Goal: Task Accomplishment & Management: Manage account settings

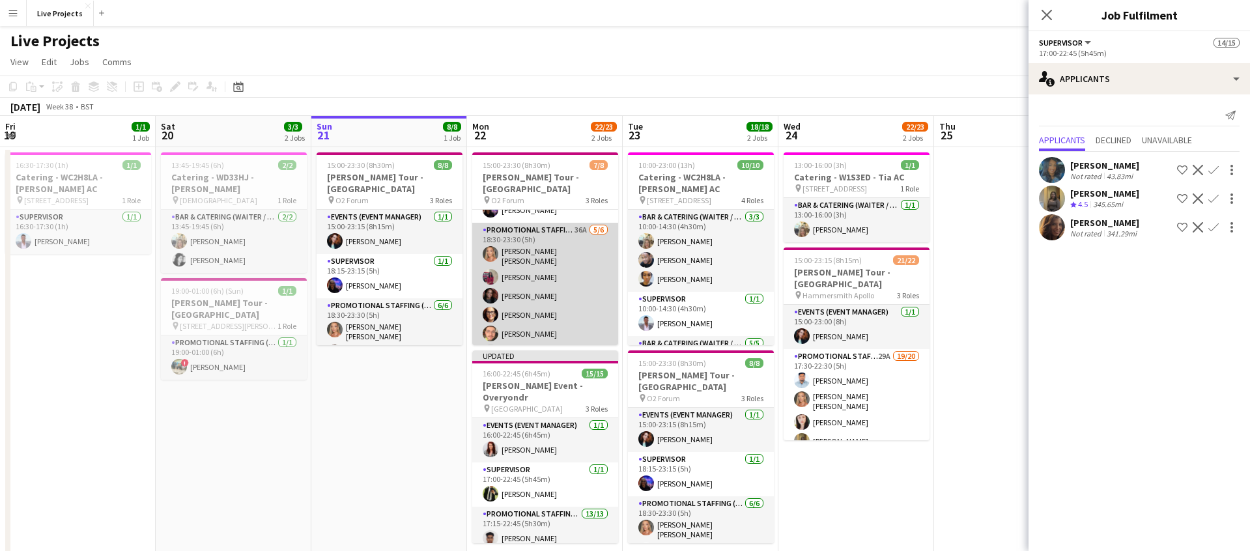
scroll to position [80, 0]
click at [577, 303] on app-card-role "Promotional Staffing (Exhibition Host) 36A [DATE] 18:30-23:30 (5h) [PERSON_NAME…" at bounding box center [545, 289] width 146 height 143
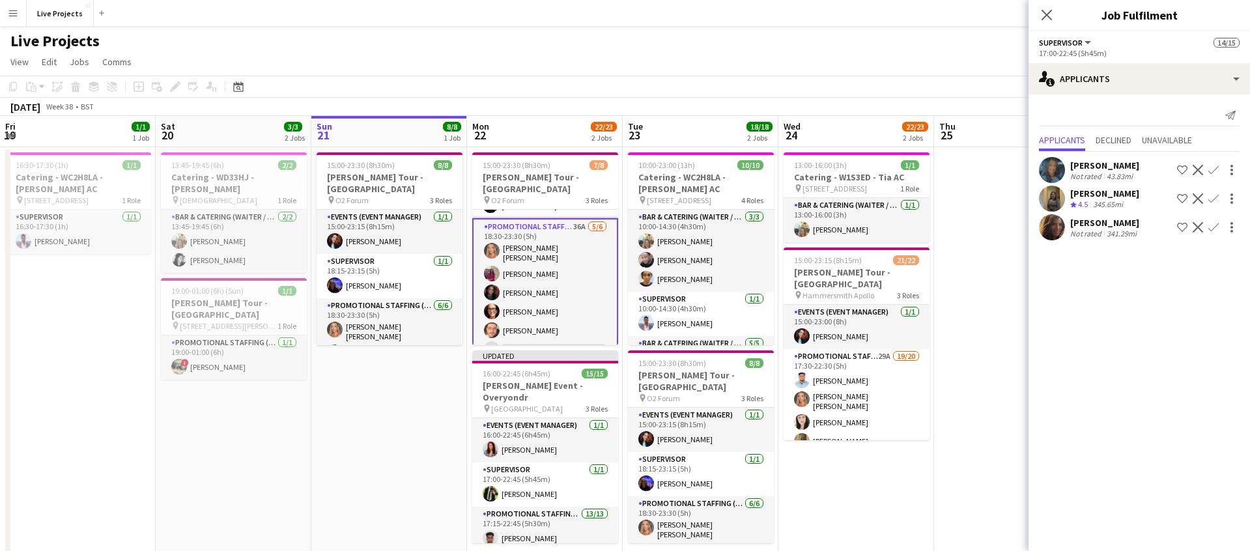
click at [568, 286] on app-card-role "Promotional Staffing (Exhibition Host) 36A [DATE] 18:30-23:30 (5h) [PERSON_NAME…" at bounding box center [545, 290] width 146 height 145
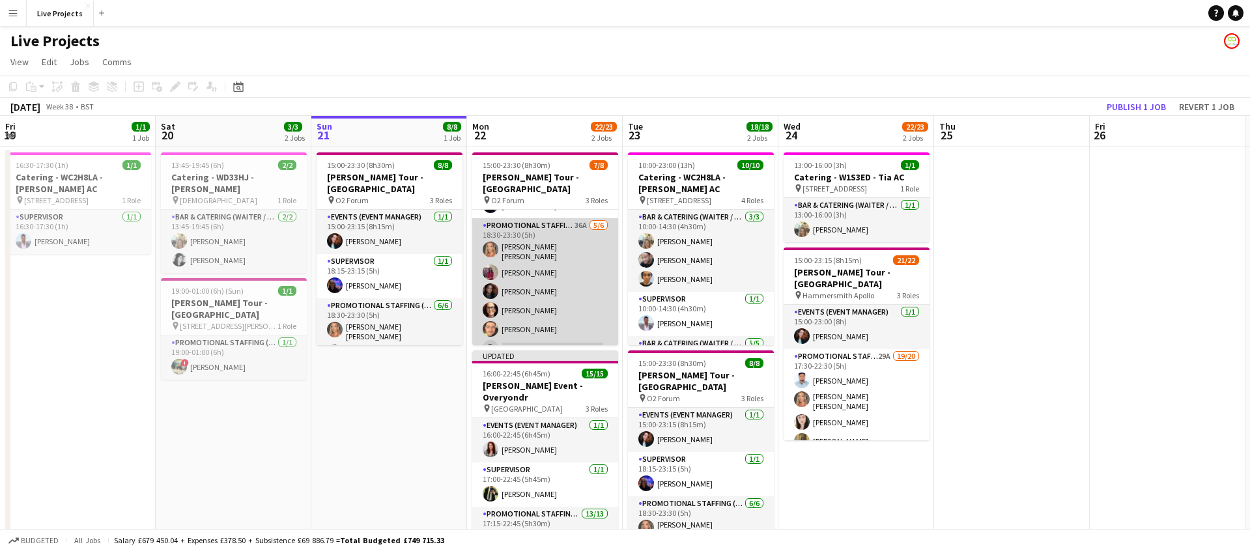
click at [577, 289] on app-card-role "Promotional Staffing (Exhibition Host) 36A [DATE] 18:30-23:30 (5h) [PERSON_NAME…" at bounding box center [545, 289] width 146 height 143
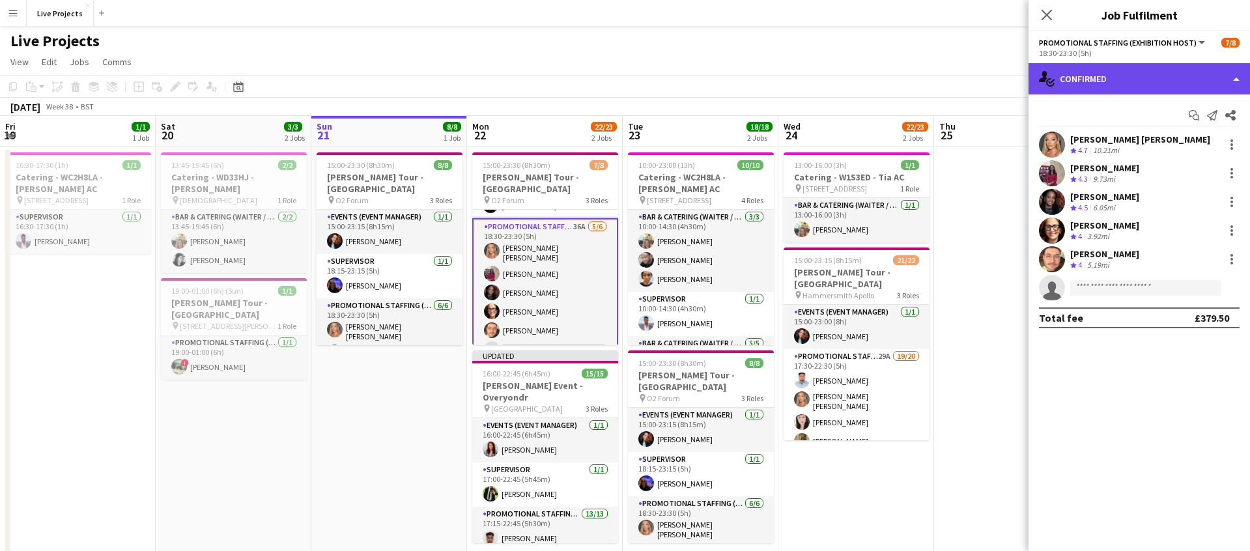
click at [1168, 78] on div "single-neutral-actions-check-2 Confirmed" at bounding box center [1140, 78] width 222 height 31
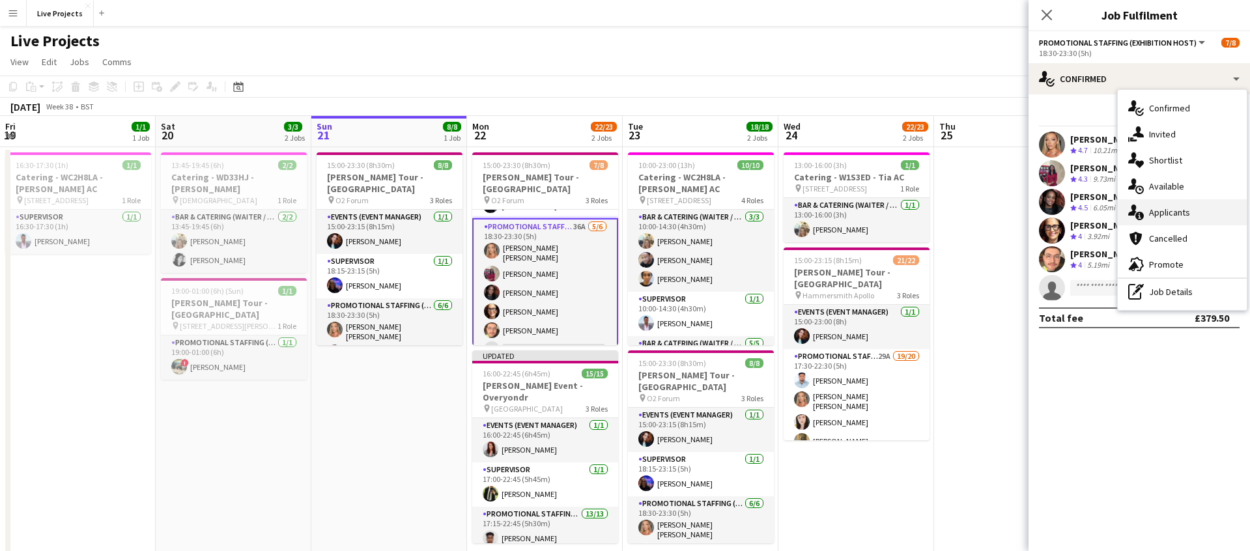
click at [1186, 220] on div "single-neutral-actions-information Applicants" at bounding box center [1182, 212] width 129 height 26
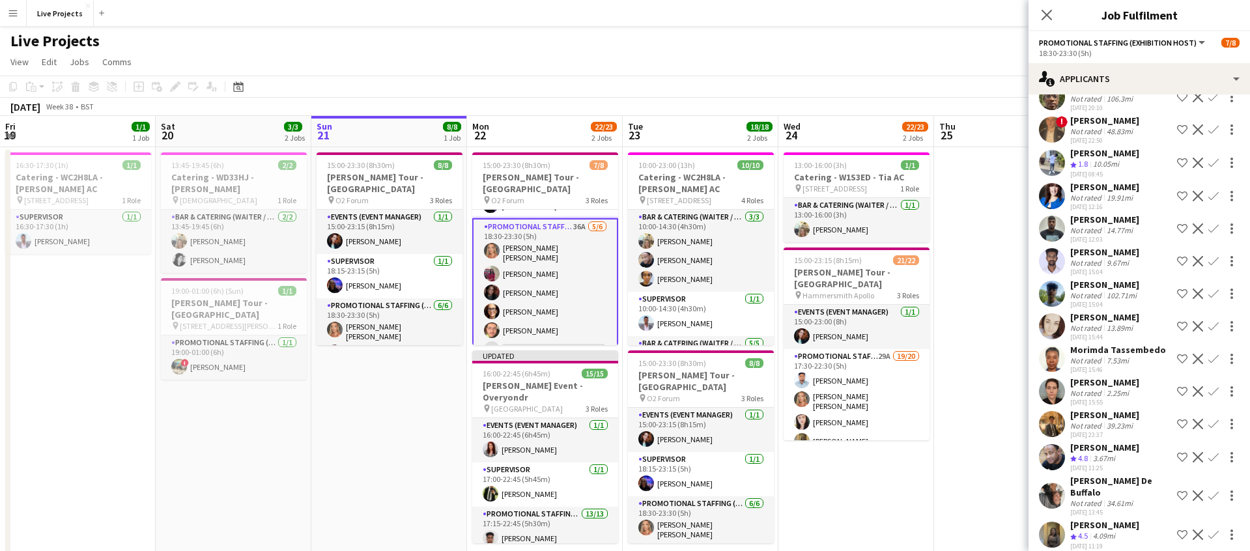
scroll to position [747, 0]
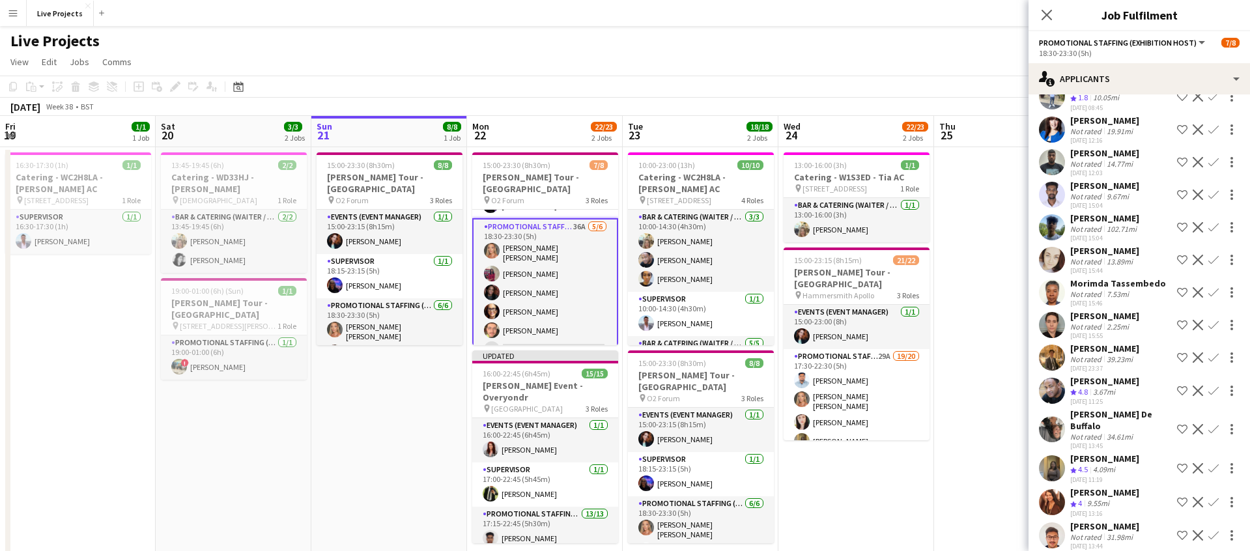
click at [1114, 487] on div "[PERSON_NAME]" at bounding box center [1105, 493] width 69 height 12
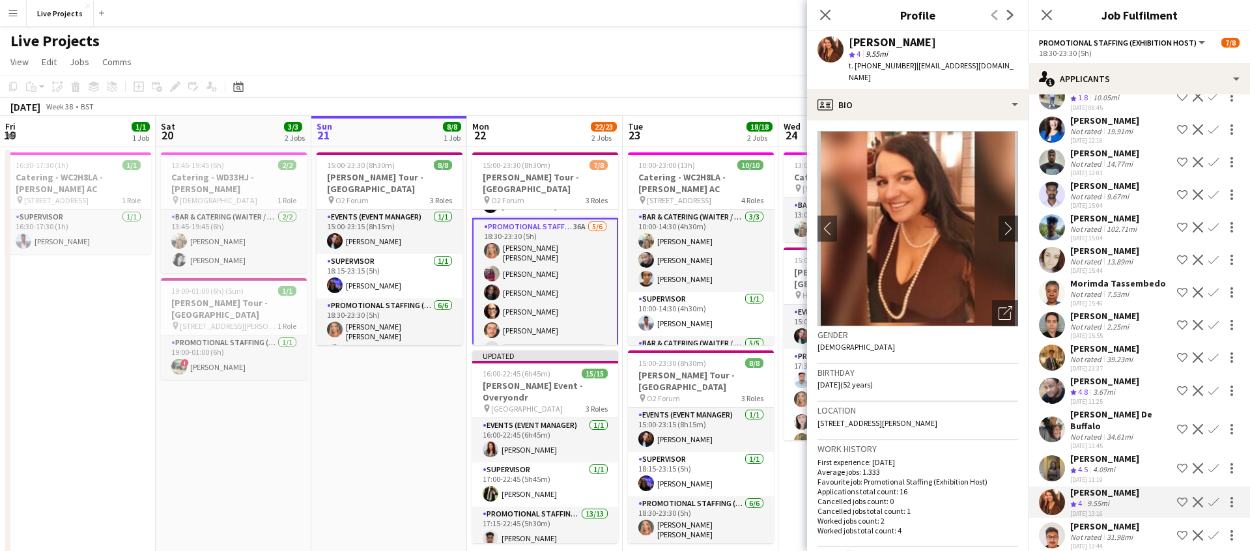
click at [1213, 497] on app-icon "Confirm" at bounding box center [1214, 502] width 10 height 10
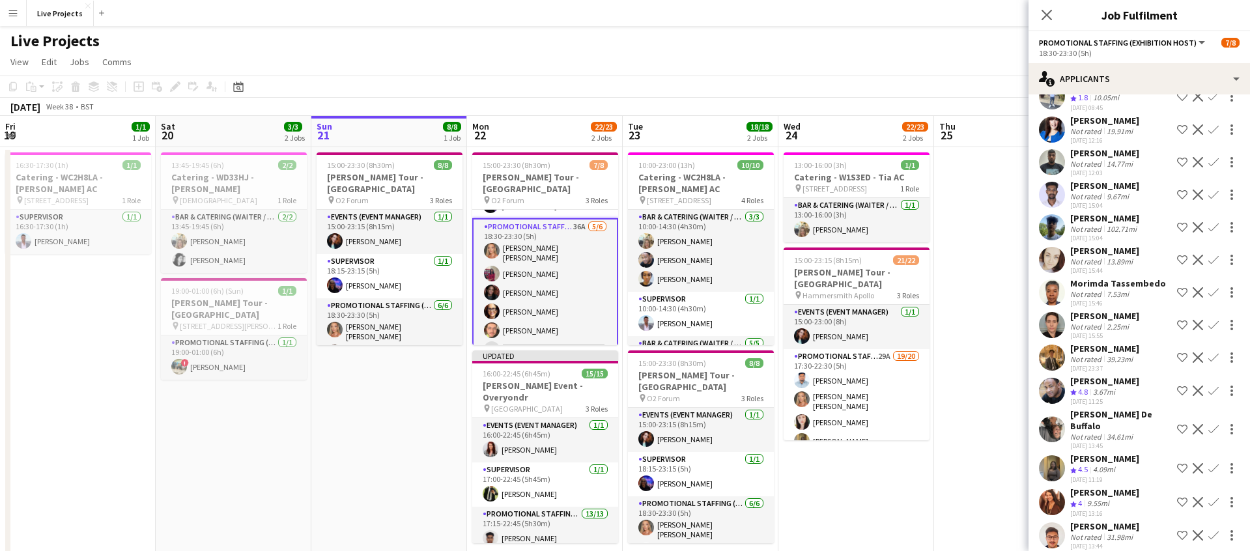
click at [1213, 497] on app-icon "Confirm" at bounding box center [1214, 502] width 10 height 10
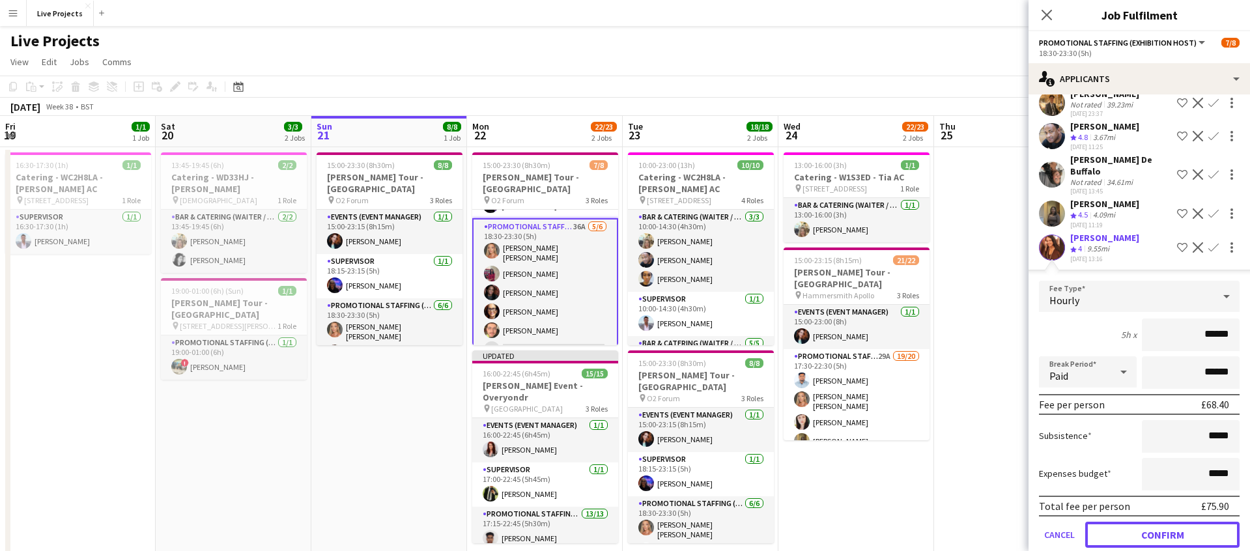
drag, startPoint x: 1177, startPoint y: 529, endPoint x: 1163, endPoint y: 520, distance: 17.0
click at [1177, 529] on button "Confirm" at bounding box center [1163, 535] width 154 height 26
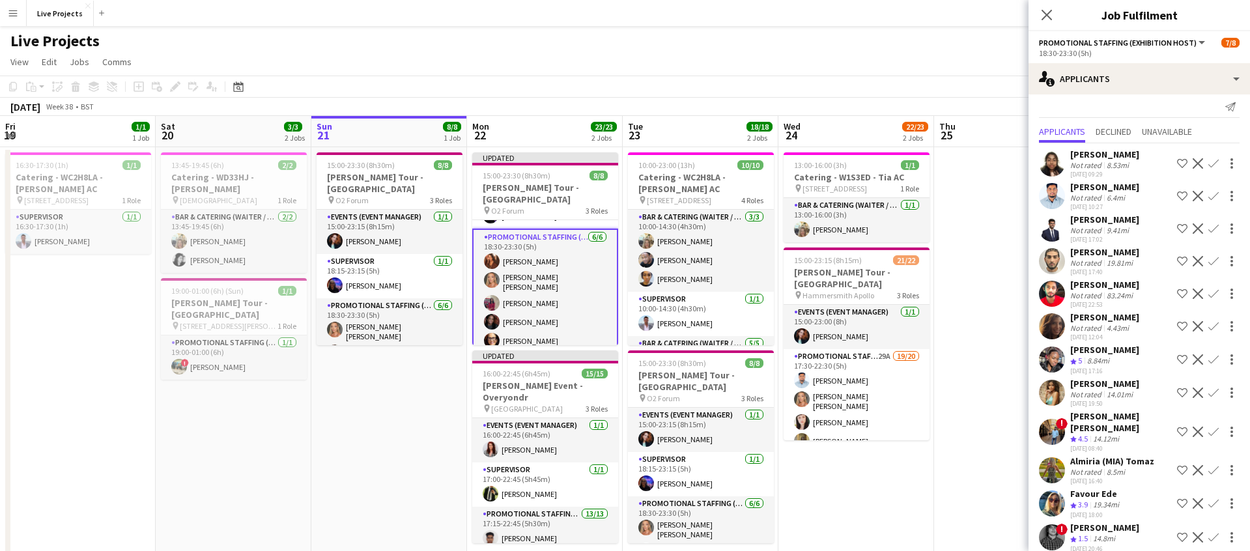
scroll to position [0, 0]
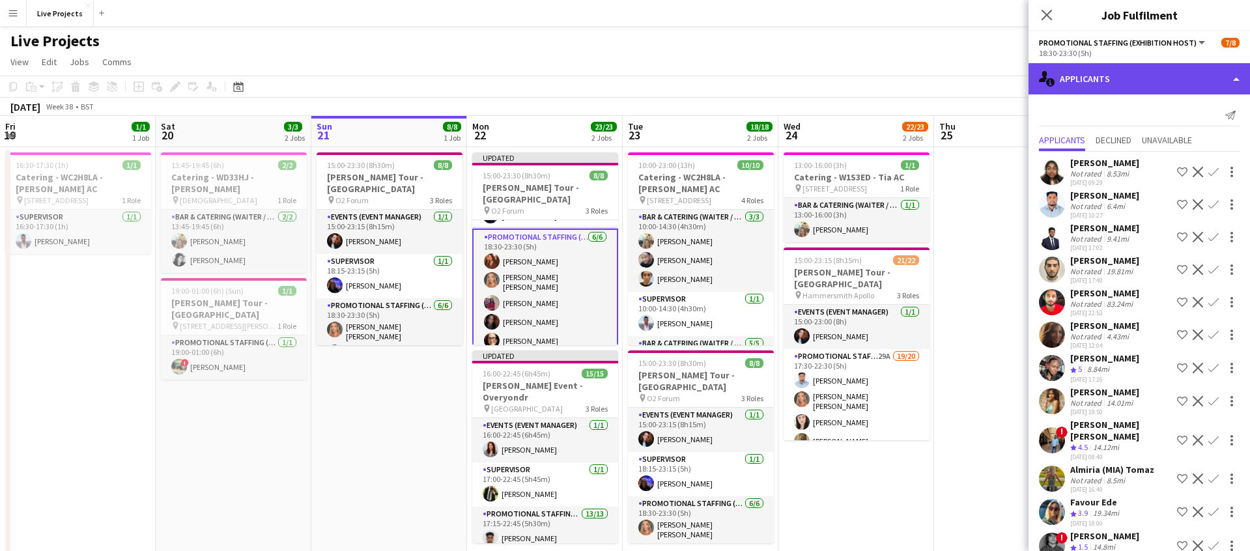
click at [1151, 79] on div "single-neutral-actions-information Applicants" at bounding box center [1140, 78] width 222 height 31
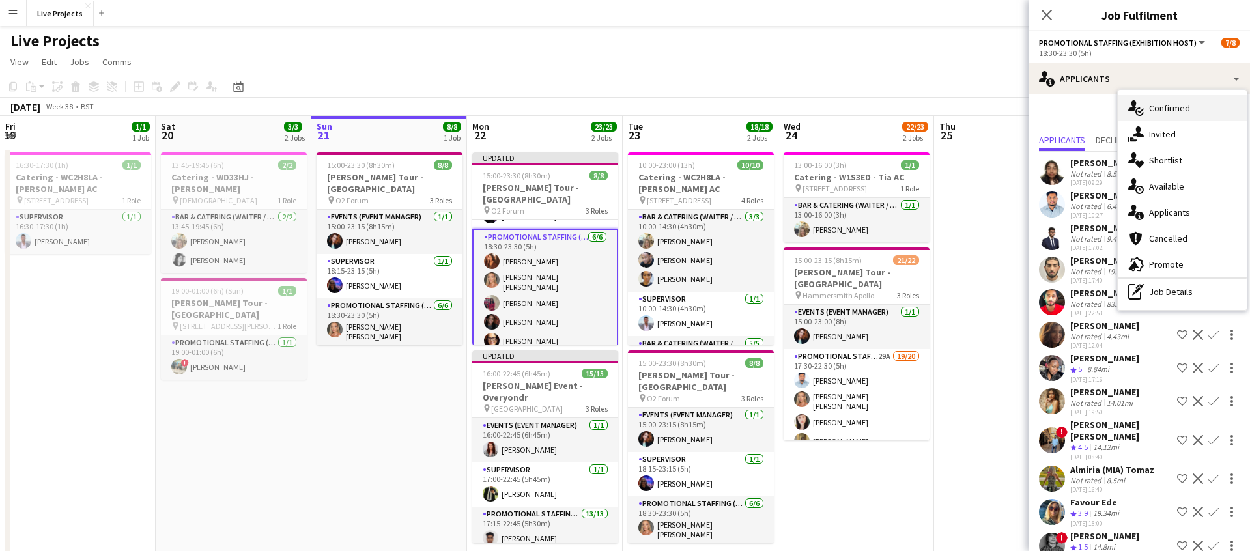
click at [1177, 108] on span "Confirmed" at bounding box center [1169, 108] width 41 height 12
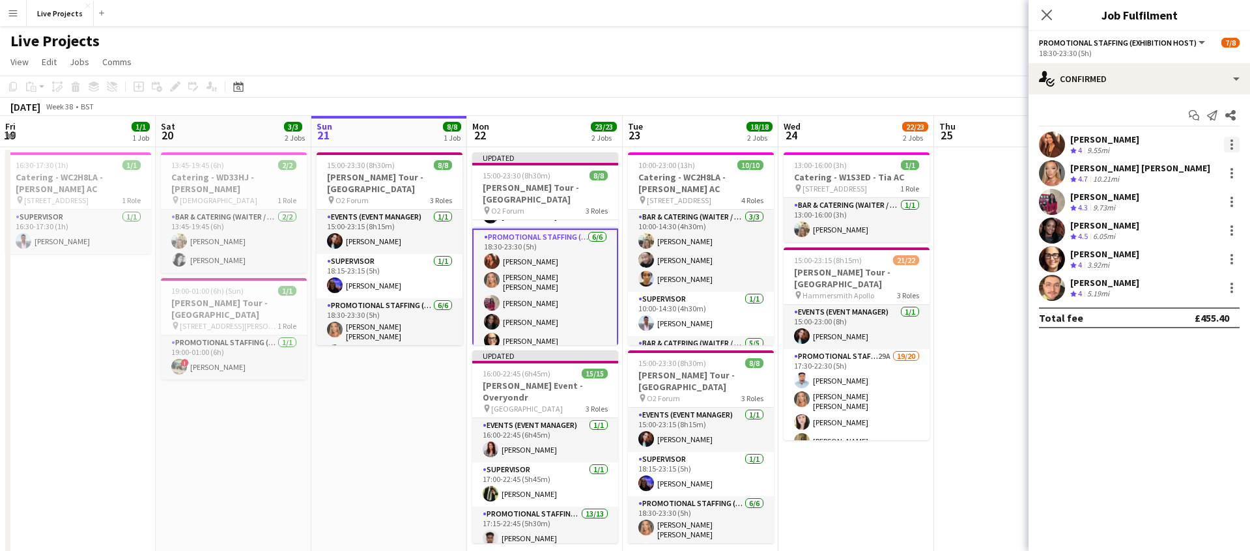
click at [1239, 138] on div at bounding box center [1232, 145] width 16 height 16
drag, startPoint x: 1175, startPoint y: 289, endPoint x: 1153, endPoint y: 197, distance: 93.9
click at [1174, 285] on button "Remove" at bounding box center [1189, 293] width 102 height 31
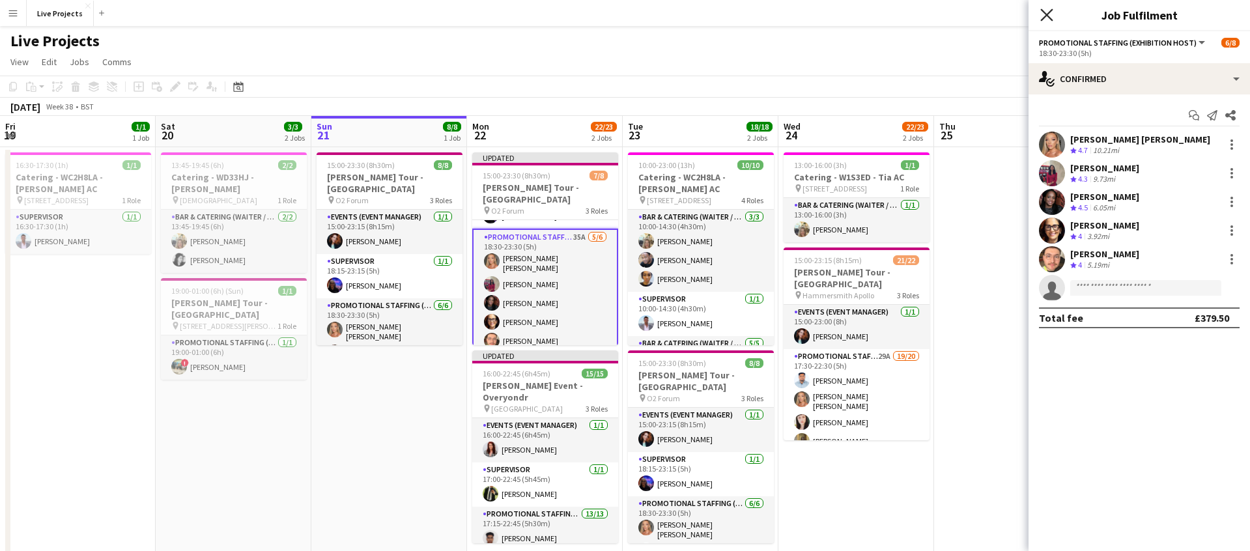
drag, startPoint x: 1041, startPoint y: 12, endPoint x: 1083, endPoint y: 44, distance: 52.5
click at [1042, 13] on icon "Close pop-in" at bounding box center [1047, 15] width 10 height 10
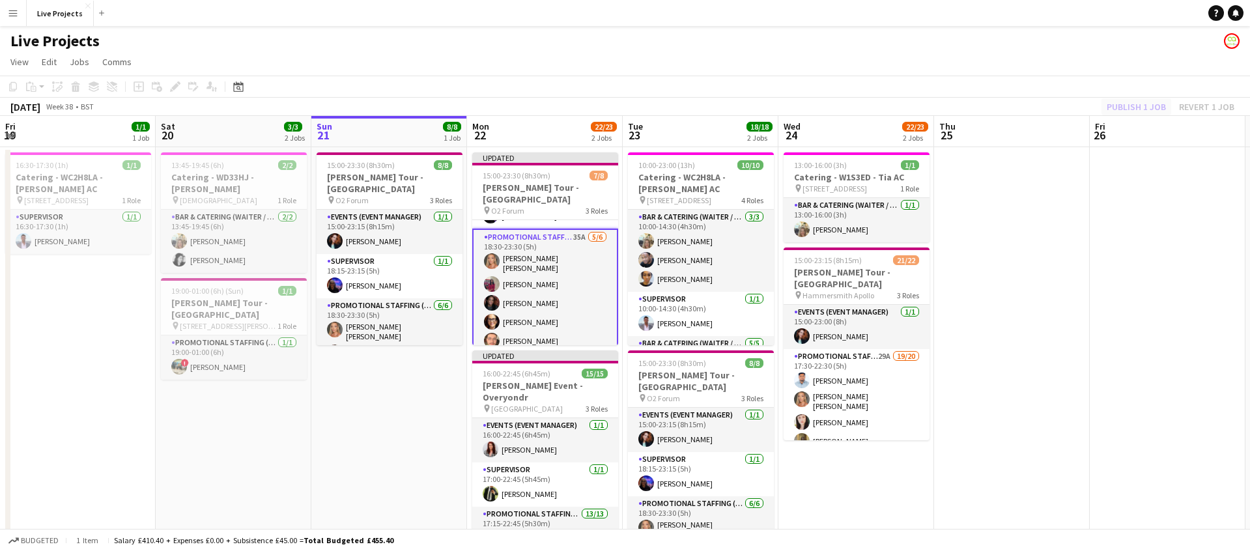
click at [1147, 108] on div "Publish 1 job Revert 1 job" at bounding box center [1170, 106] width 159 height 17
click at [1147, 108] on button "Publish 1 job" at bounding box center [1137, 106] width 70 height 17
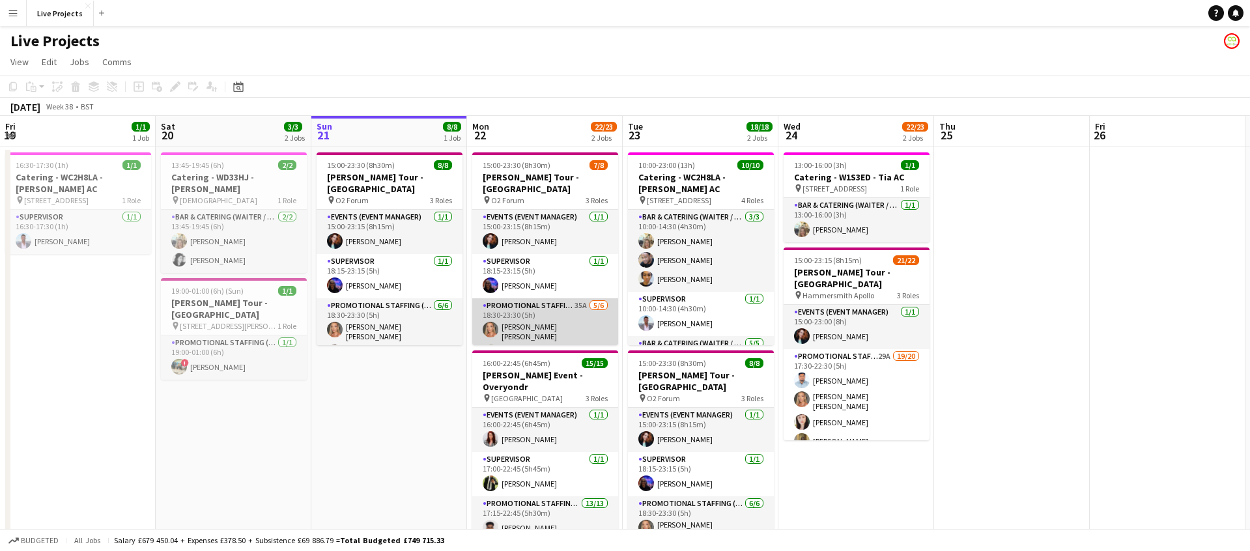
click at [578, 325] on app-card-role "Promotional Staffing (Exhibition Host) 35A [DATE] 18:30-23:30 (5h) [PERSON_NAME…" at bounding box center [545, 369] width 146 height 143
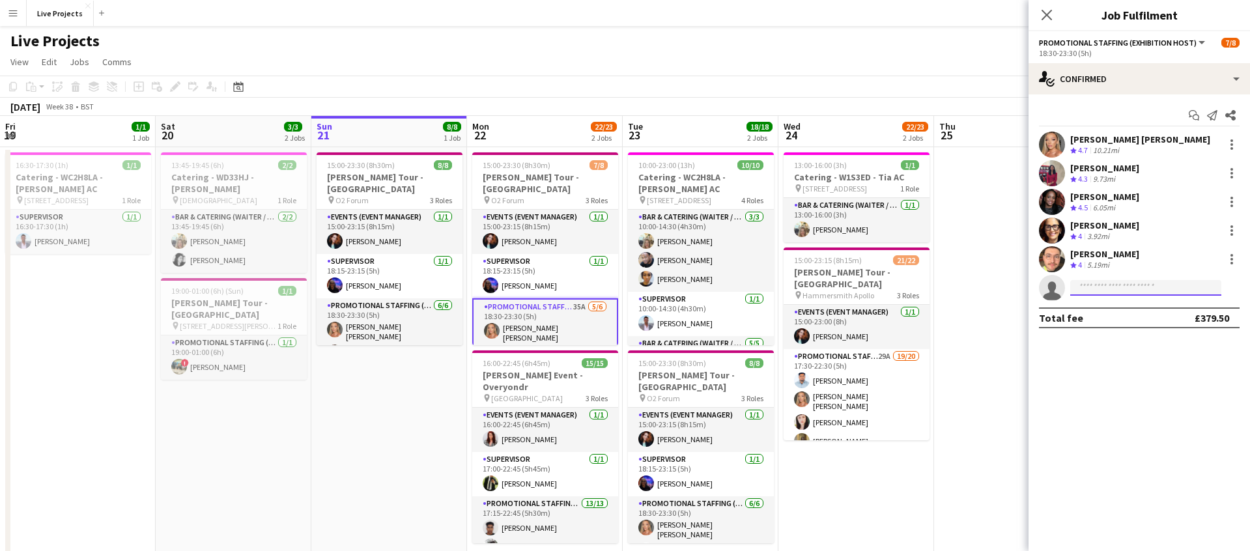
click at [1157, 285] on input at bounding box center [1146, 288] width 151 height 16
drag, startPoint x: 1114, startPoint y: 287, endPoint x: 1061, endPoint y: 286, distance: 52.1
click at [1061, 286] on app-invite-slot "single-neutral-actions ********" at bounding box center [1140, 288] width 222 height 26
drag, startPoint x: 1133, startPoint y: 289, endPoint x: 1069, endPoint y: 289, distance: 64.5
click at [1069, 289] on form "********" at bounding box center [1152, 288] width 175 height 16
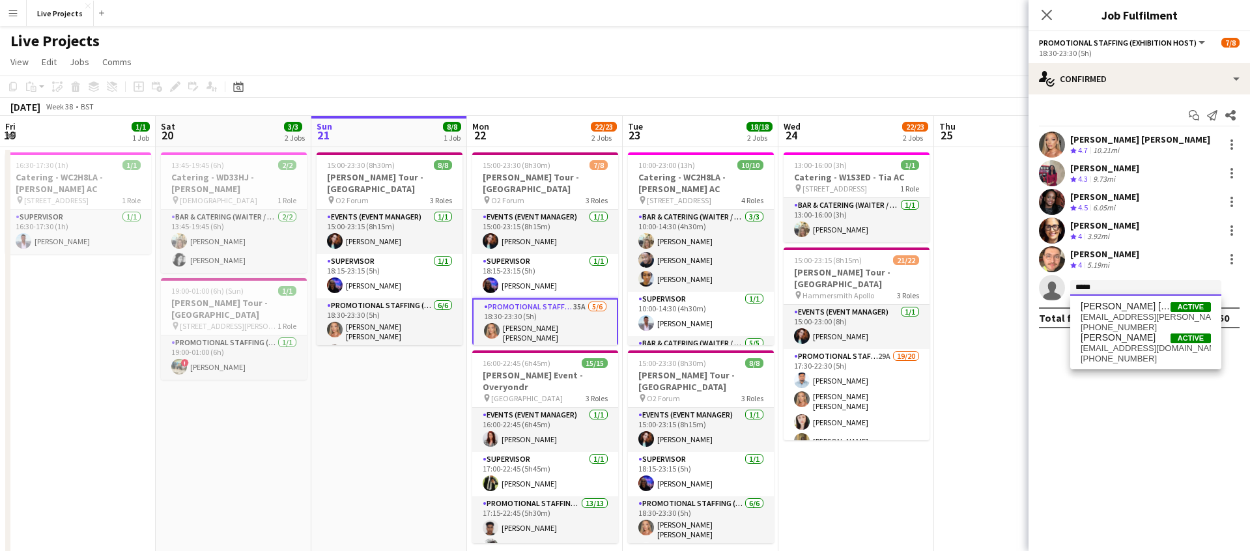
type input "*****"
click at [1129, 312] on span "[EMAIL_ADDRESS][PERSON_NAME][DOMAIN_NAME]" at bounding box center [1146, 317] width 130 height 10
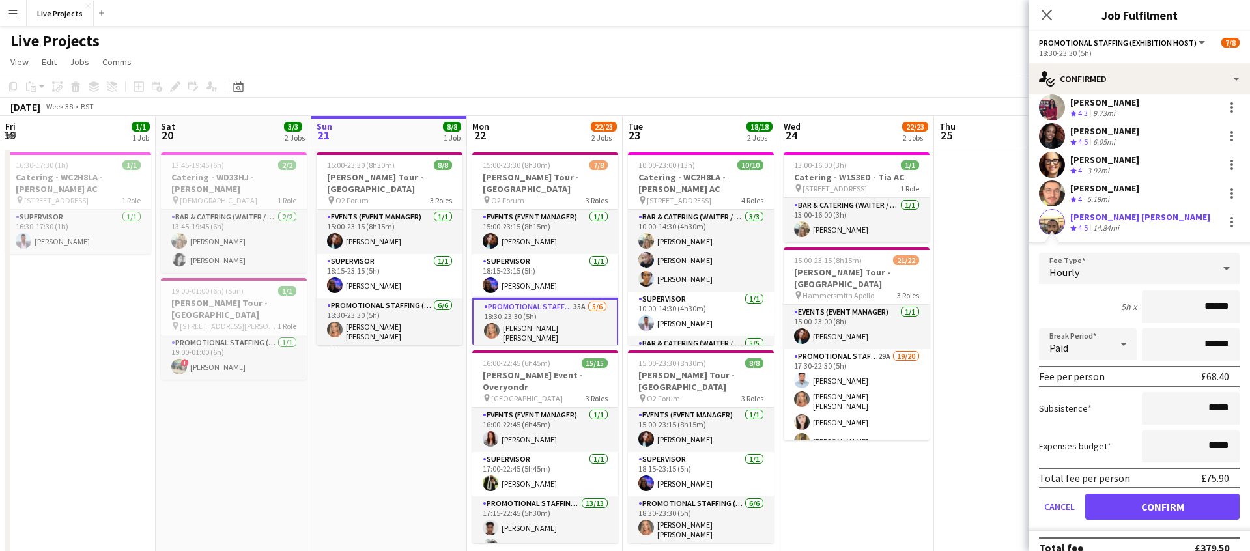
scroll to position [83, 0]
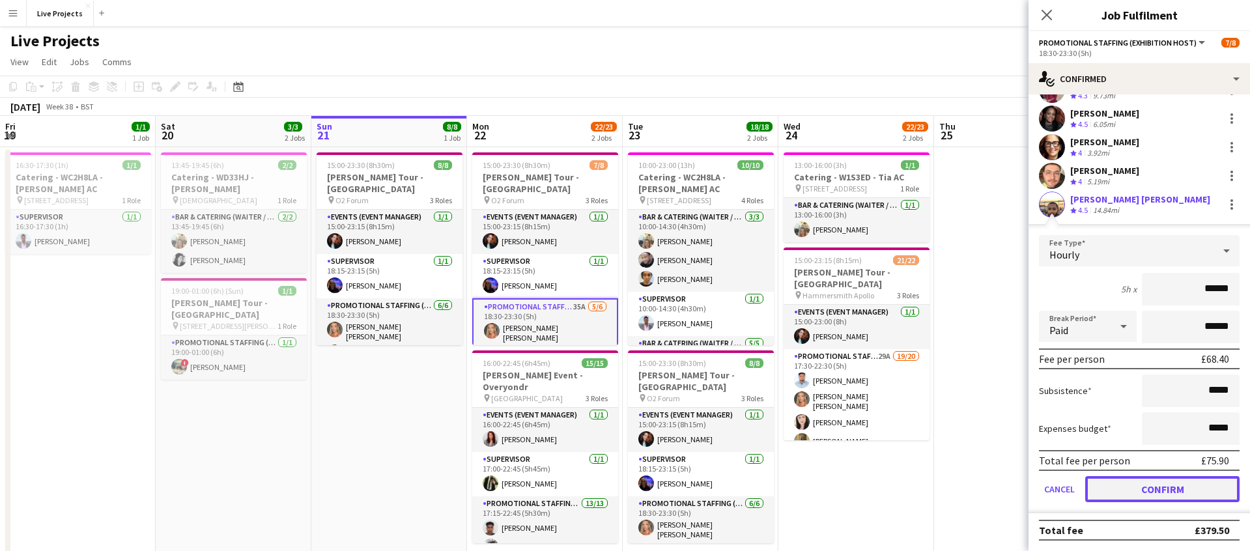
click at [1187, 489] on button "Confirm" at bounding box center [1163, 489] width 154 height 26
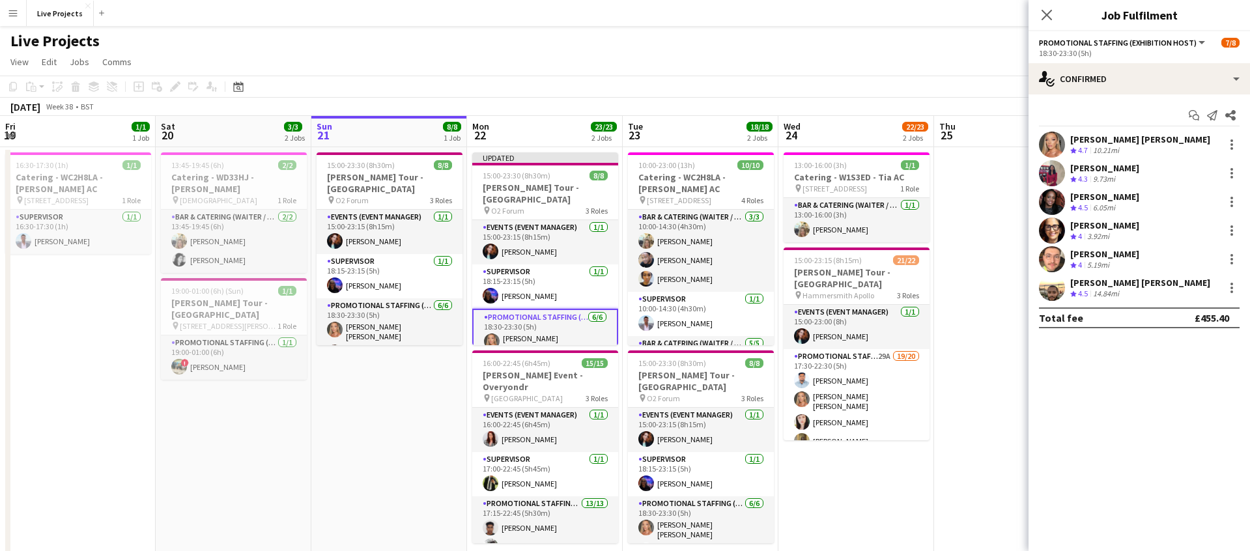
scroll to position [0, 0]
click at [1054, 16] on app-icon "Close pop-in" at bounding box center [1047, 15] width 19 height 19
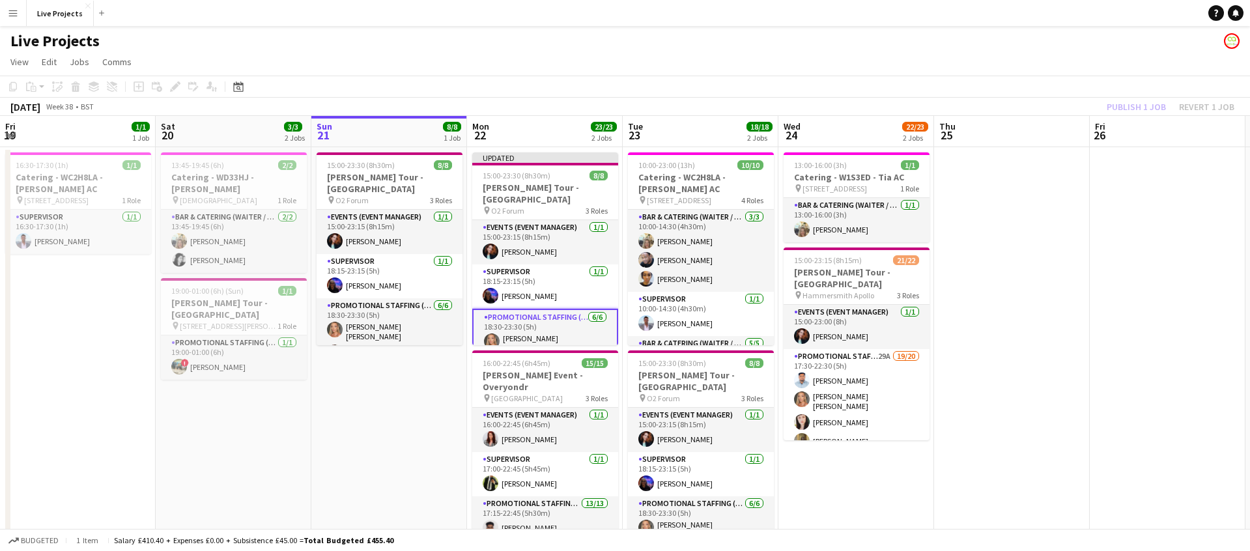
click at [1122, 106] on div "Publish 1 job Revert 1 job" at bounding box center [1170, 106] width 159 height 17
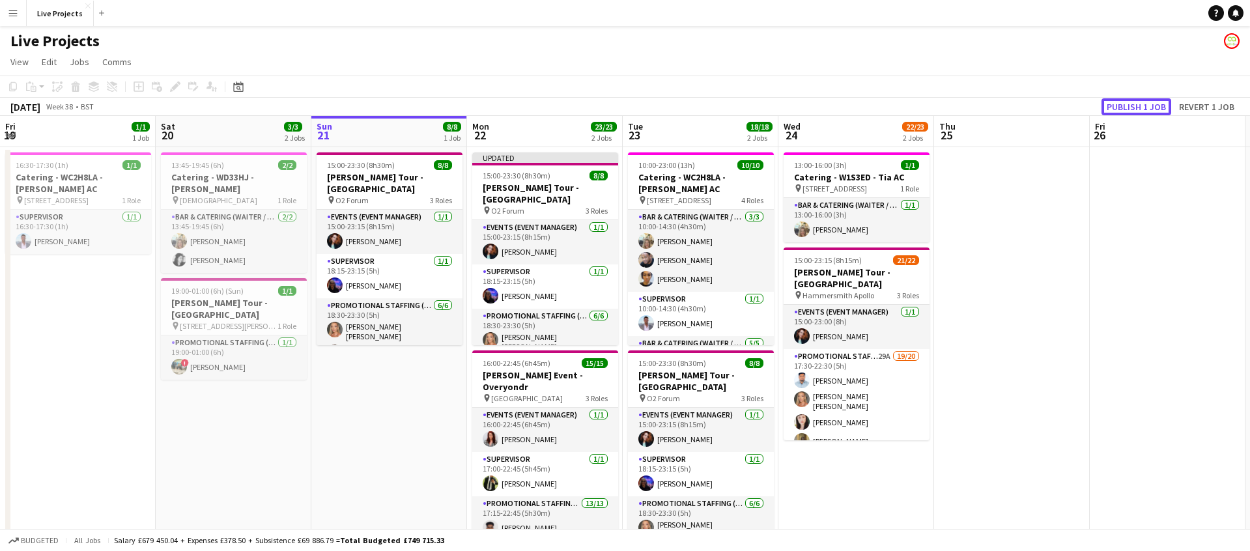
click at [1122, 106] on button "Publish 1 job" at bounding box center [1137, 106] width 70 height 17
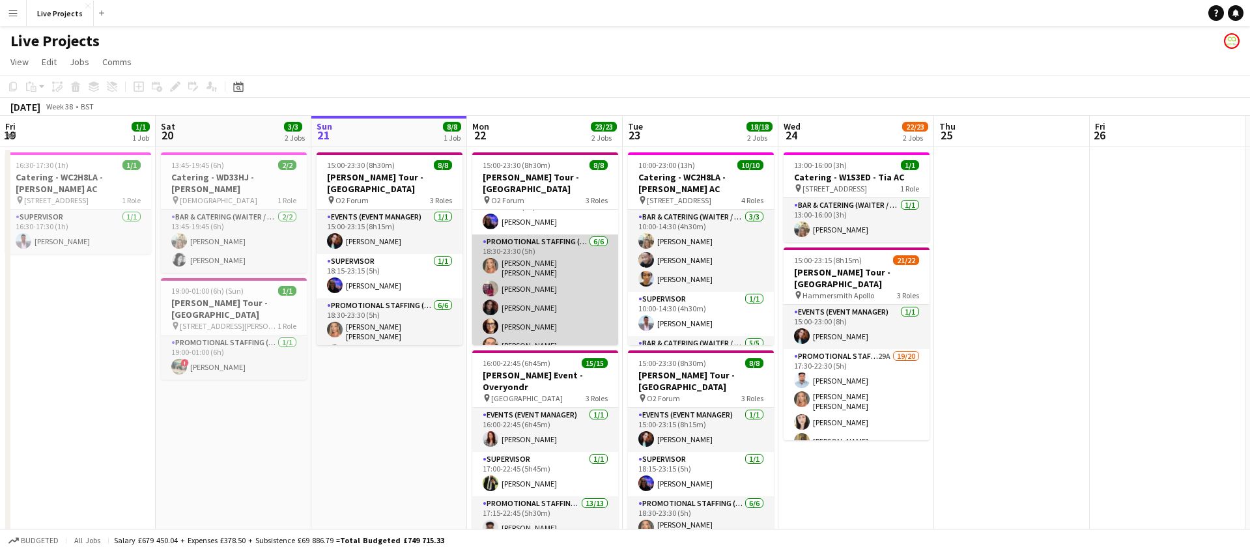
scroll to position [80, 0]
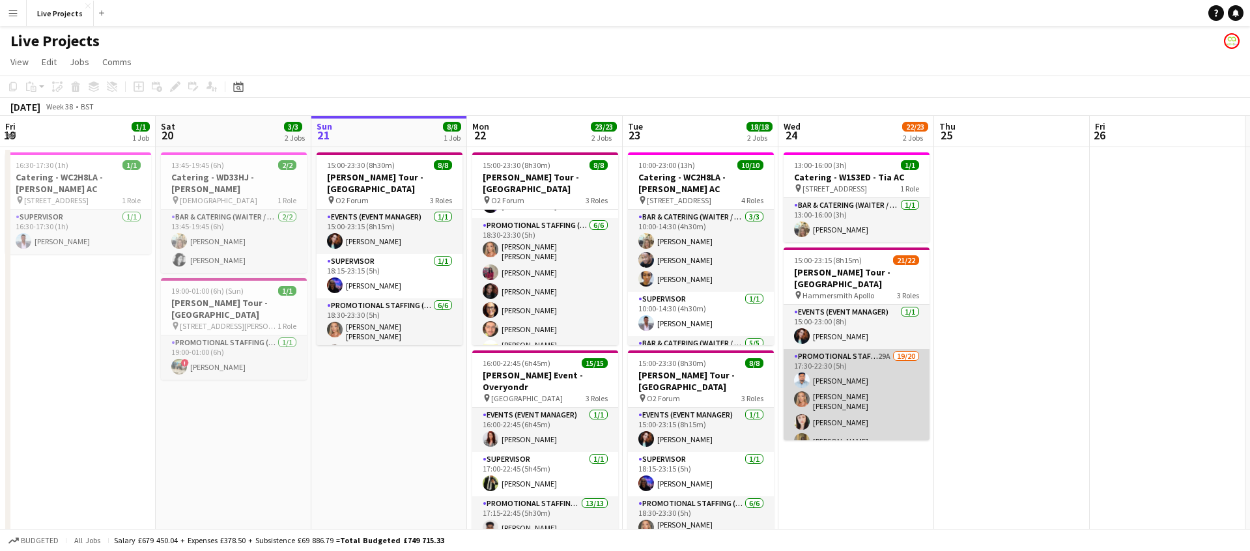
click at [863, 411] on app-card-role "Promotional Staffing (Exhibition Host) 29A 19/20 17:30-22:30 (5h) [PERSON_NAME]…" at bounding box center [857, 552] width 146 height 407
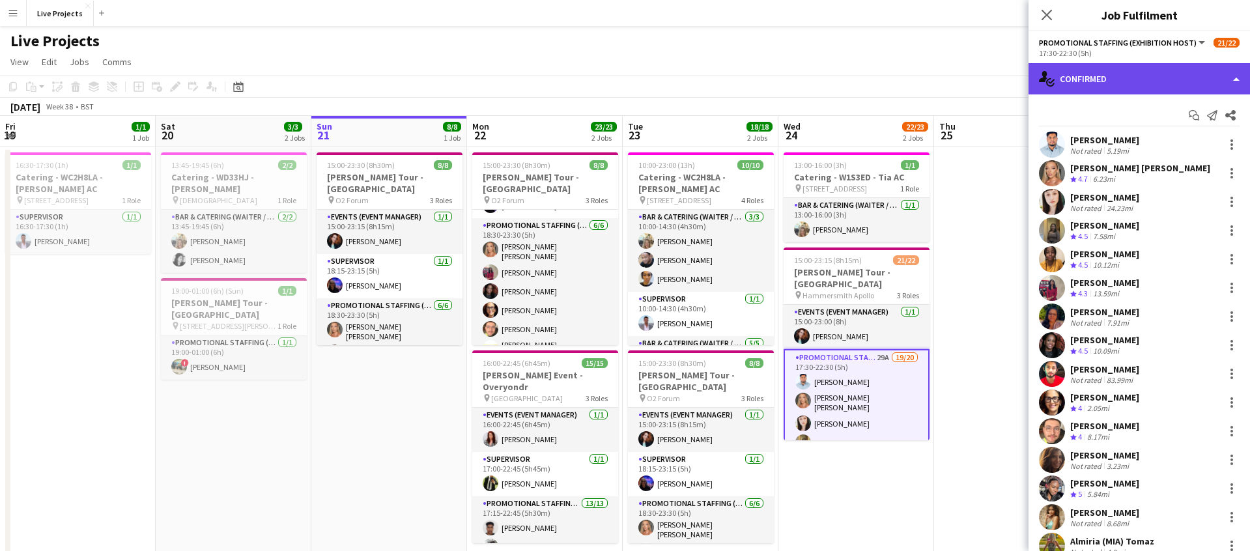
click at [1181, 88] on div "single-neutral-actions-check-2 Confirmed" at bounding box center [1140, 78] width 222 height 31
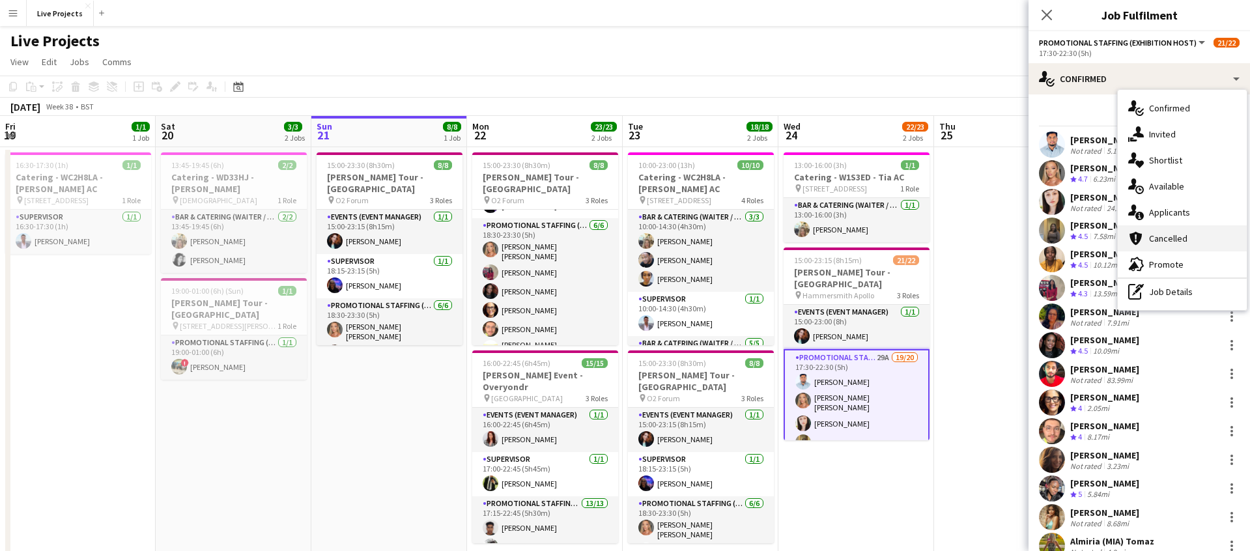
click at [1193, 232] on div "cancellation Cancelled" at bounding box center [1182, 238] width 129 height 26
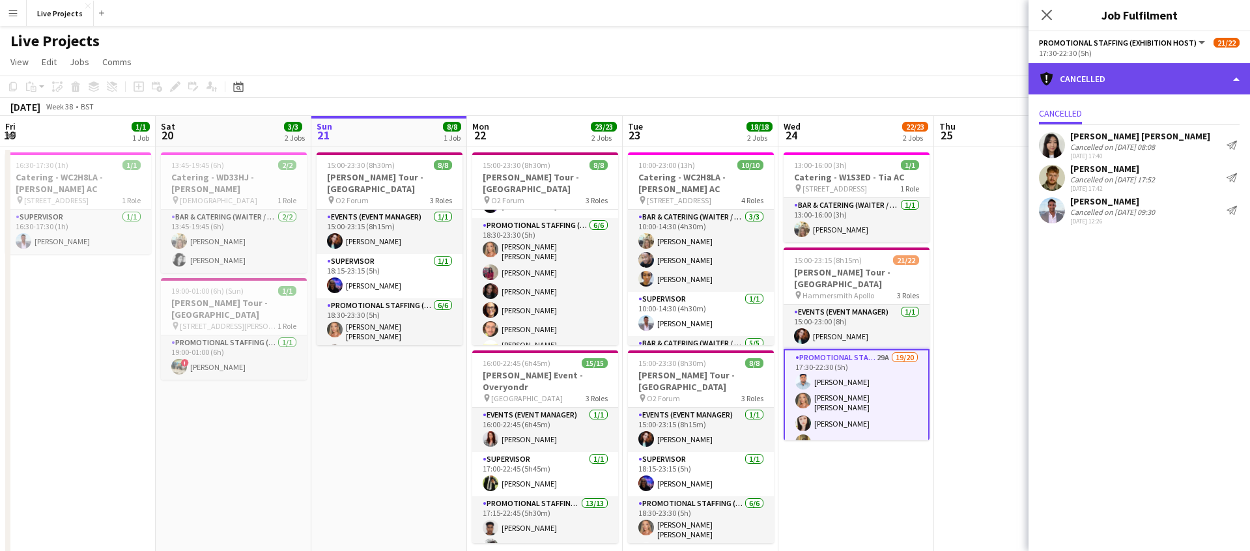
click at [1130, 85] on div "cancellation Cancelled" at bounding box center [1140, 78] width 222 height 31
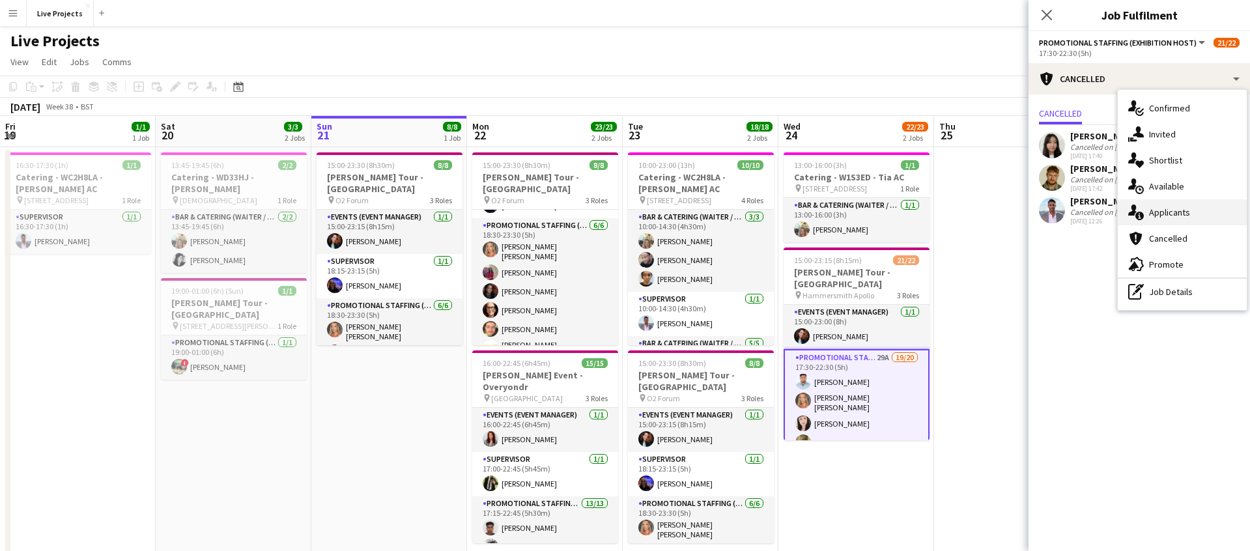
click at [1176, 214] on span "Applicants" at bounding box center [1169, 213] width 41 height 12
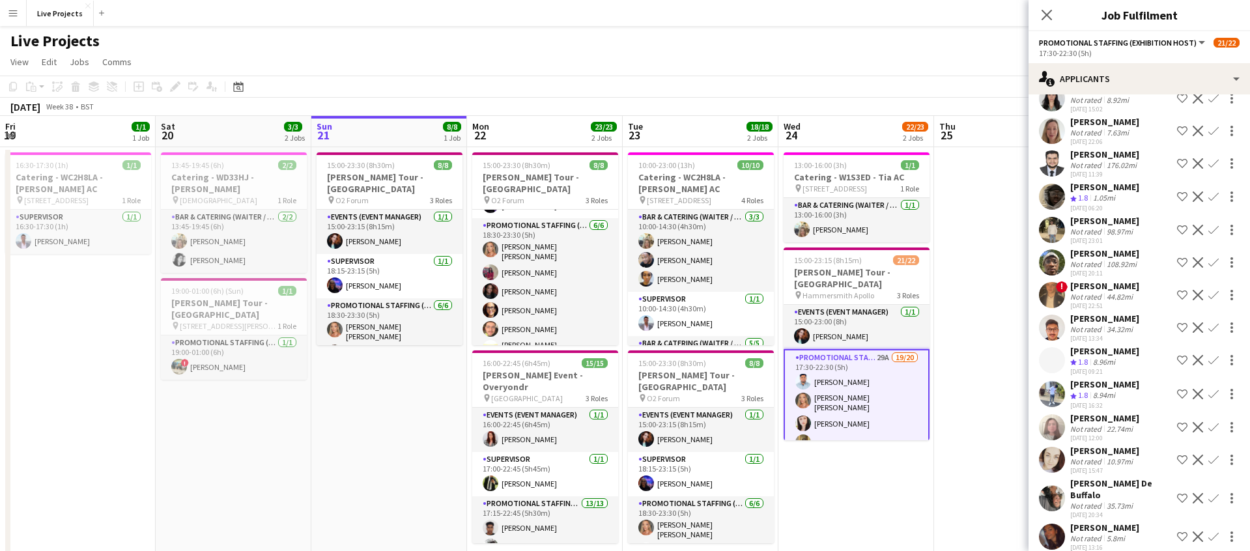
scroll to position [482, 0]
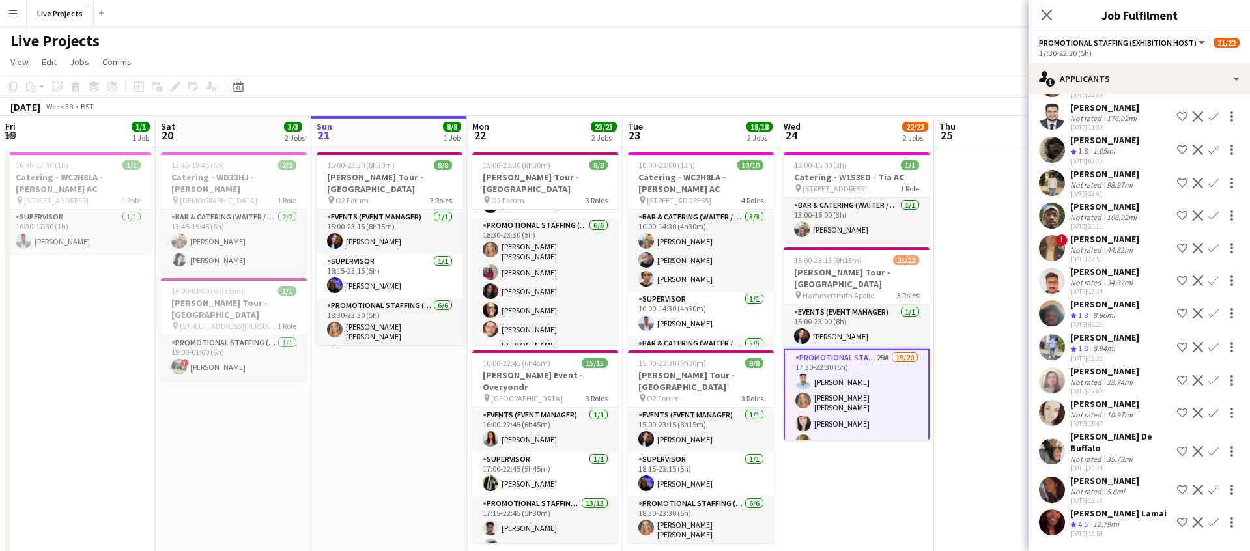
click at [1214, 522] on app-icon "Confirm" at bounding box center [1214, 522] width 10 height 10
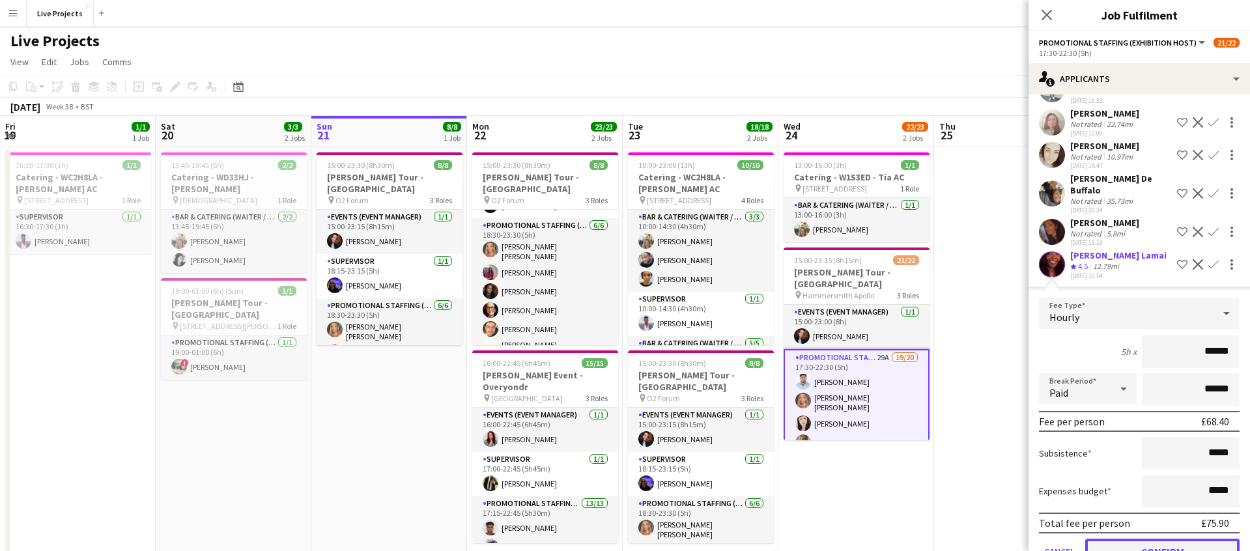
click at [1195, 542] on button "Confirm" at bounding box center [1163, 552] width 154 height 26
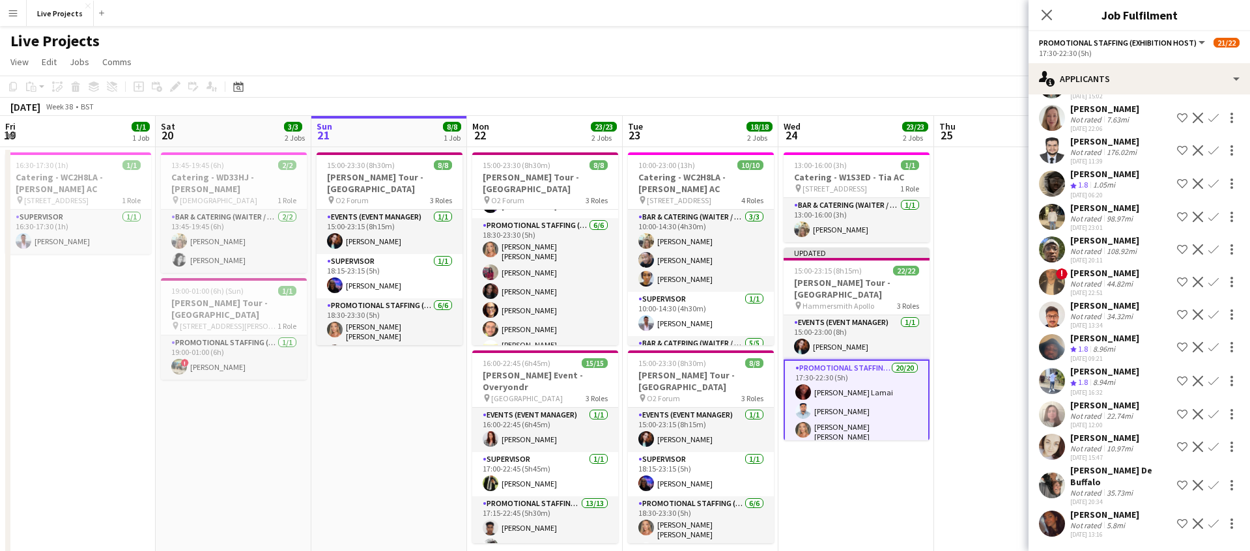
drag, startPoint x: 1050, startPoint y: 12, endPoint x: 1056, endPoint y: 21, distance: 10.7
click at [1050, 12] on icon at bounding box center [1047, 15] width 10 height 10
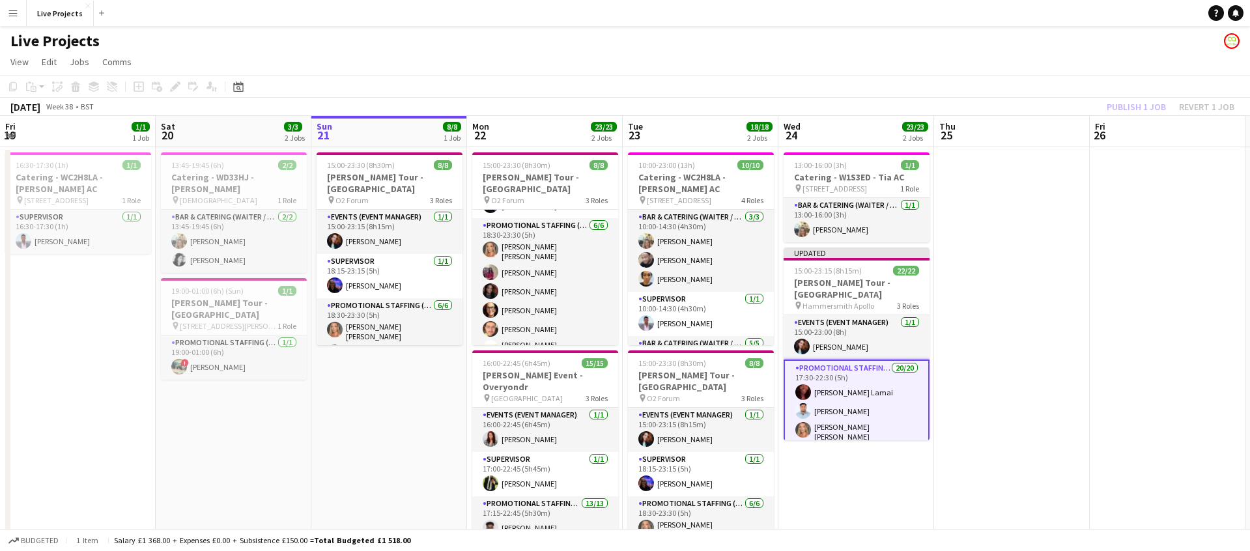
click at [1141, 108] on div "Publish 1 job Revert 1 job" at bounding box center [1170, 106] width 159 height 17
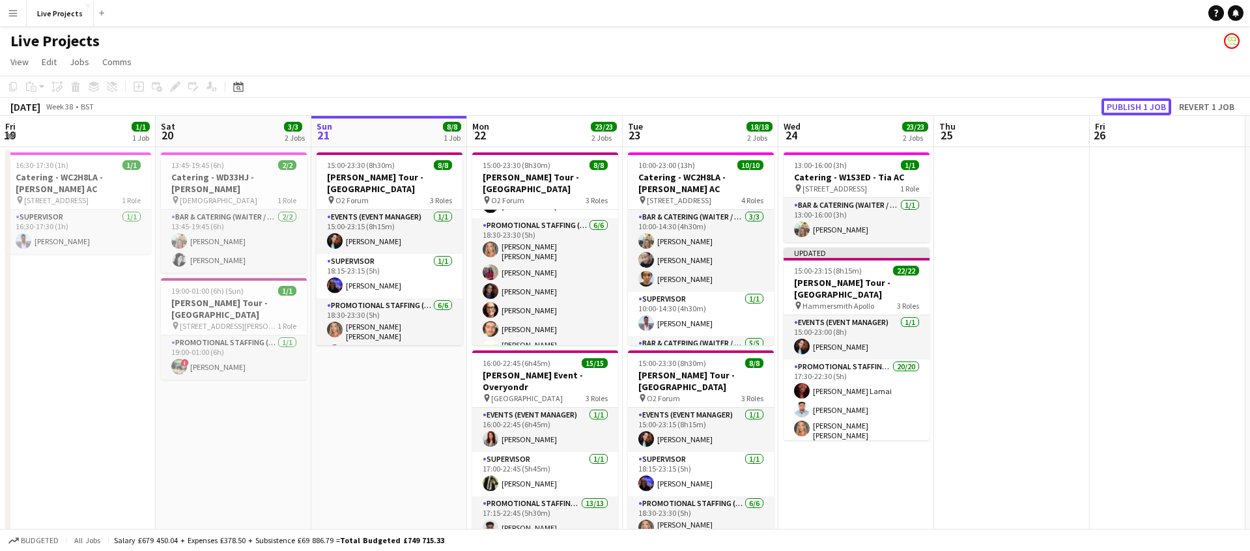
click at [1141, 108] on button "Publish 1 job" at bounding box center [1137, 106] width 70 height 17
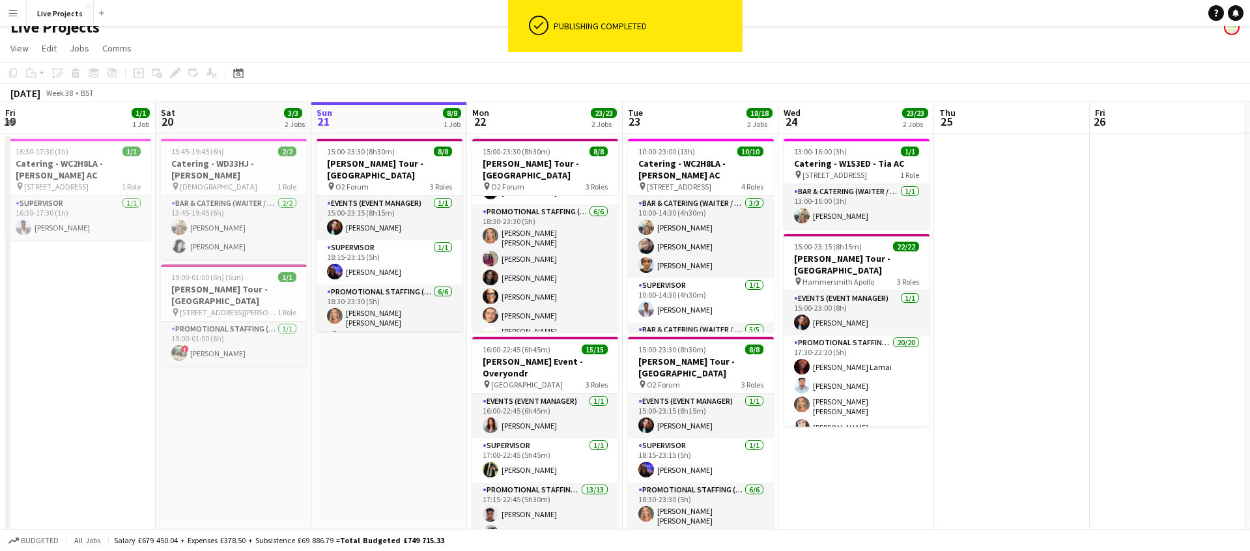
scroll to position [18, 0]
